Goal: Task Accomplishment & Management: Manage account settings

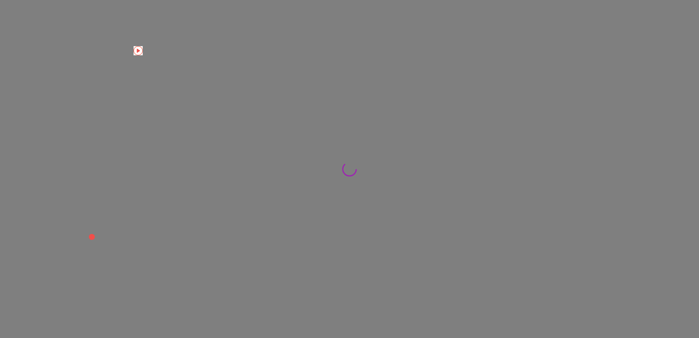
click at [59, 254] on div at bounding box center [349, 169] width 699 height 338
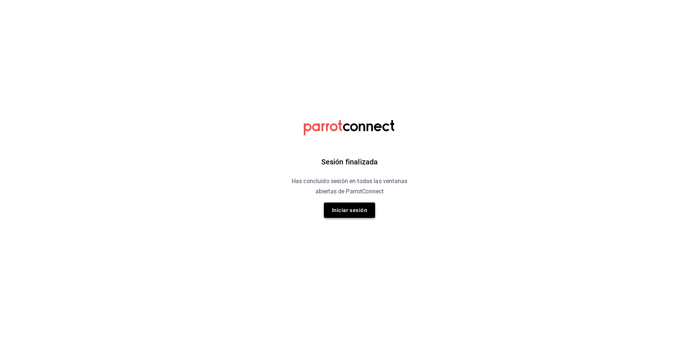
click at [354, 212] on button "Iniciar sesión" at bounding box center [349, 209] width 51 height 15
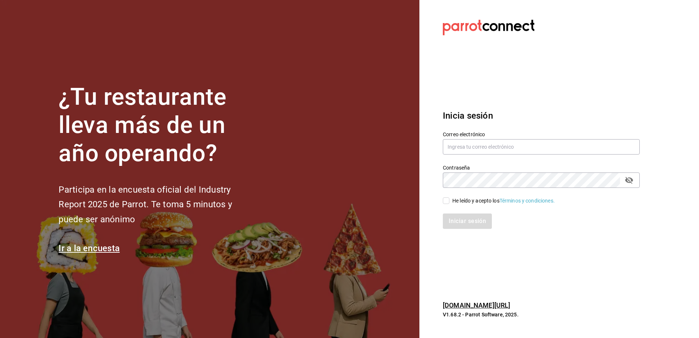
click at [456, 154] on div "Correo electrónico" at bounding box center [541, 143] width 197 height 25
click at [456, 153] on input "text" at bounding box center [541, 146] width 197 height 15
type input "mardx212@gmail.com"
click at [448, 199] on input "He leído y acepto los Términos y condiciones." at bounding box center [446, 200] width 7 height 7
checkbox input "true"
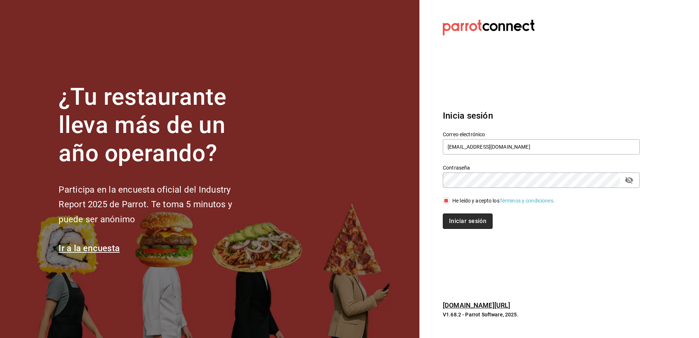
click at [457, 216] on button "Iniciar sesión" at bounding box center [468, 220] width 50 height 15
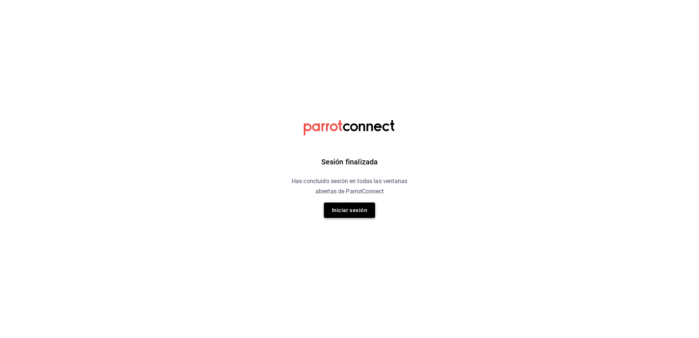
click at [338, 211] on button "Iniciar sesión" at bounding box center [349, 209] width 51 height 15
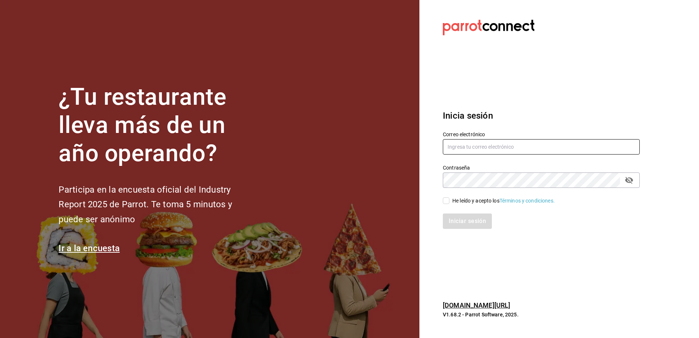
click at [448, 145] on input "text" at bounding box center [541, 146] width 197 height 15
type input "mardx212@gmail.com"
click at [443, 202] on input "He leído y acepto los Términos y condiciones." at bounding box center [446, 200] width 7 height 7
checkbox input "true"
click at [453, 219] on button "Iniciar sesión" at bounding box center [468, 220] width 50 height 15
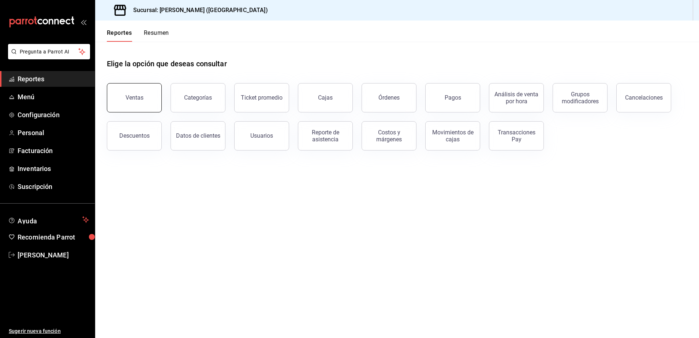
click at [150, 95] on button "Ventas" at bounding box center [134, 97] width 55 height 29
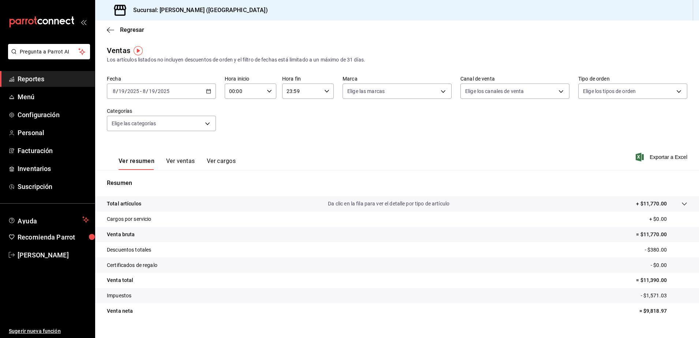
scroll to position [13, 0]
